Goal: Task Accomplishment & Management: Manage account settings

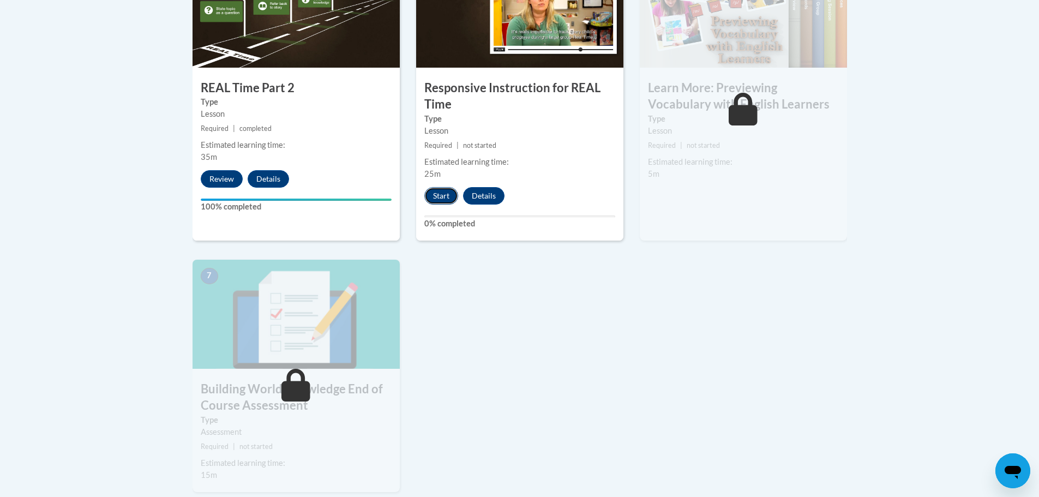
click at [437, 195] on button "Start" at bounding box center [441, 195] width 34 height 17
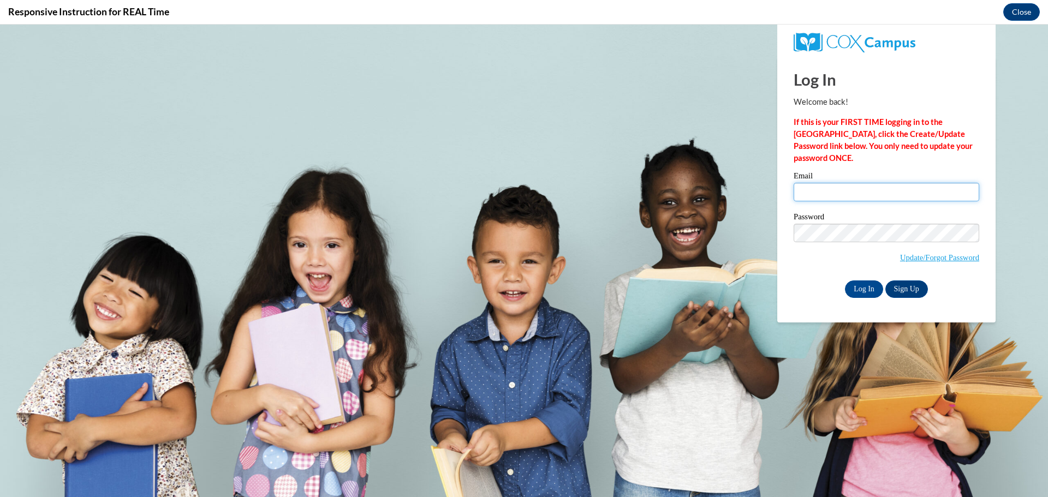
click at [881, 195] on input "Email" at bounding box center [885, 192] width 185 height 19
type input "[EMAIL_ADDRESS][DOMAIN_NAME]"
click at [845, 280] on input "Log In" at bounding box center [864, 288] width 38 height 17
